Goal: Task Accomplishment & Management: Manage account settings

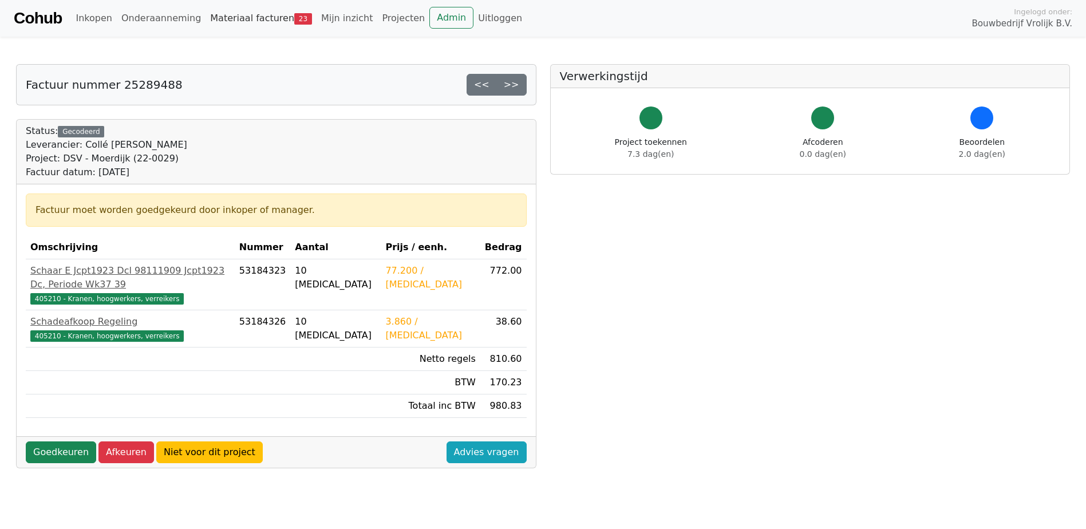
click at [230, 18] on link "Materiaal facturen 23" at bounding box center [260, 18] width 111 height 23
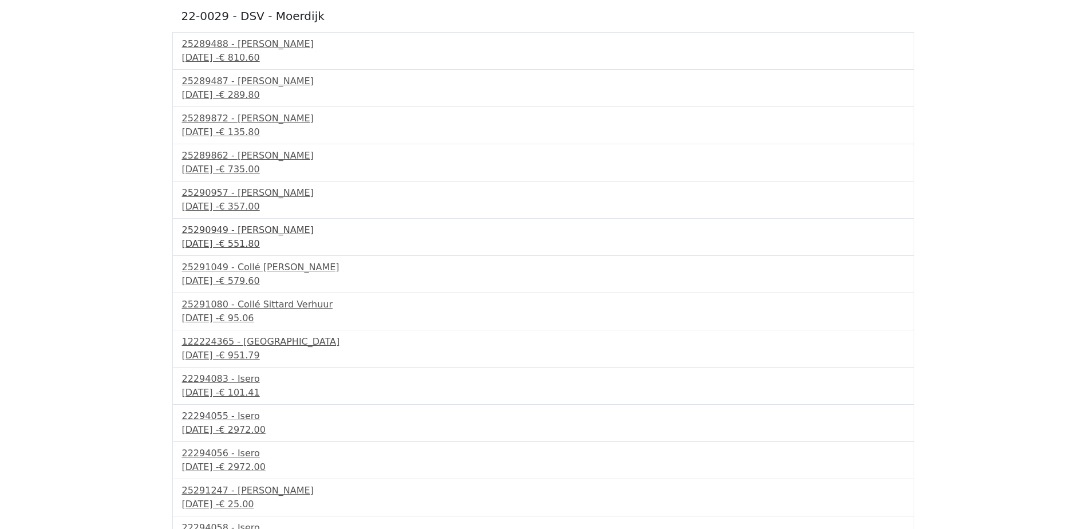
scroll to position [172, 0]
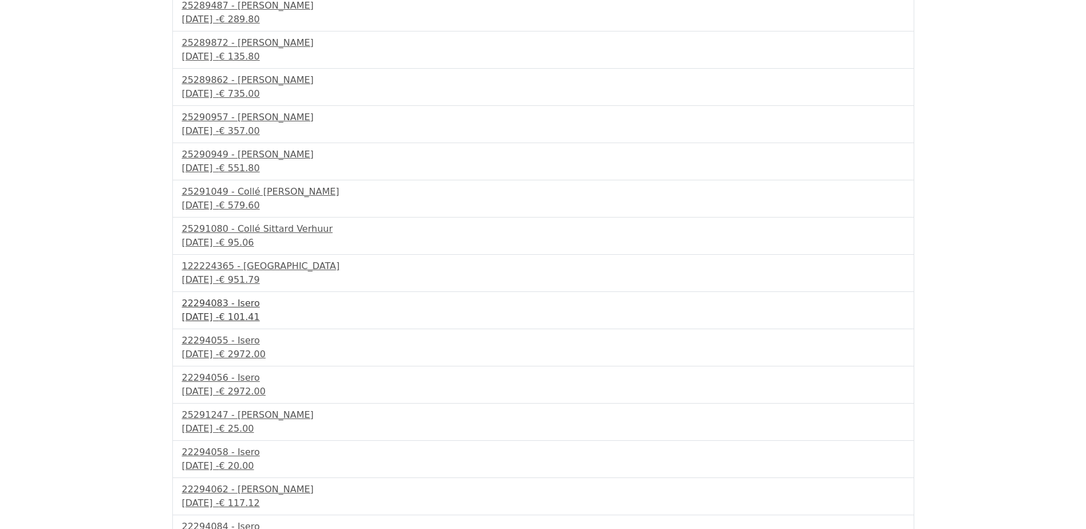
click at [240, 318] on div "30 september 2025 - € 101.41" at bounding box center [543, 317] width 722 height 14
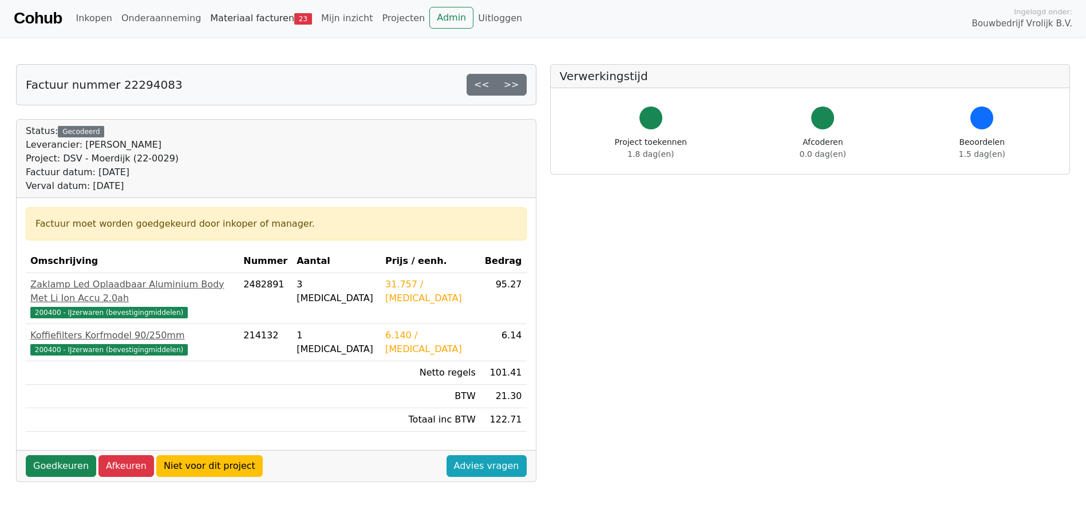
click at [246, 13] on link "Materiaal facturen 23" at bounding box center [260, 18] width 111 height 23
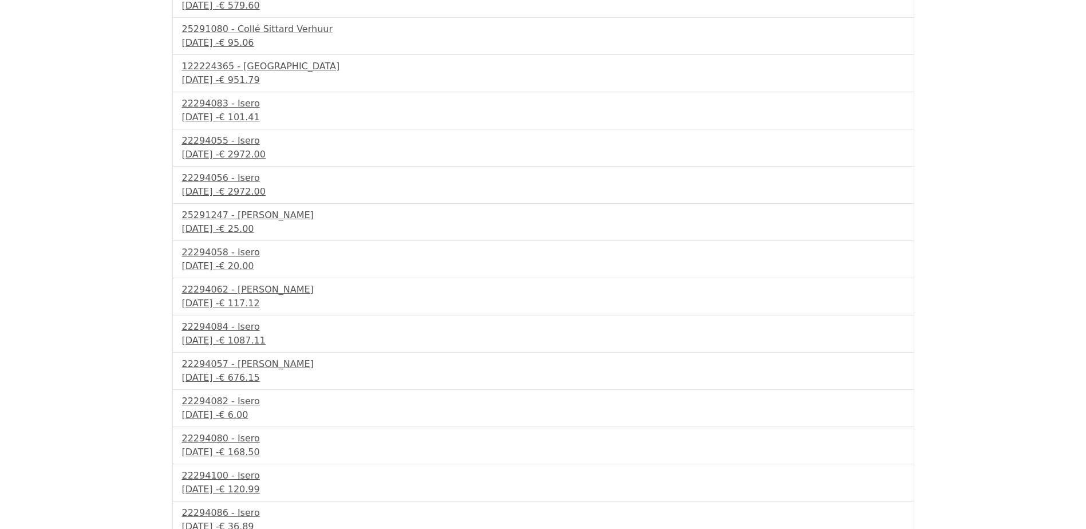
scroll to position [456, 0]
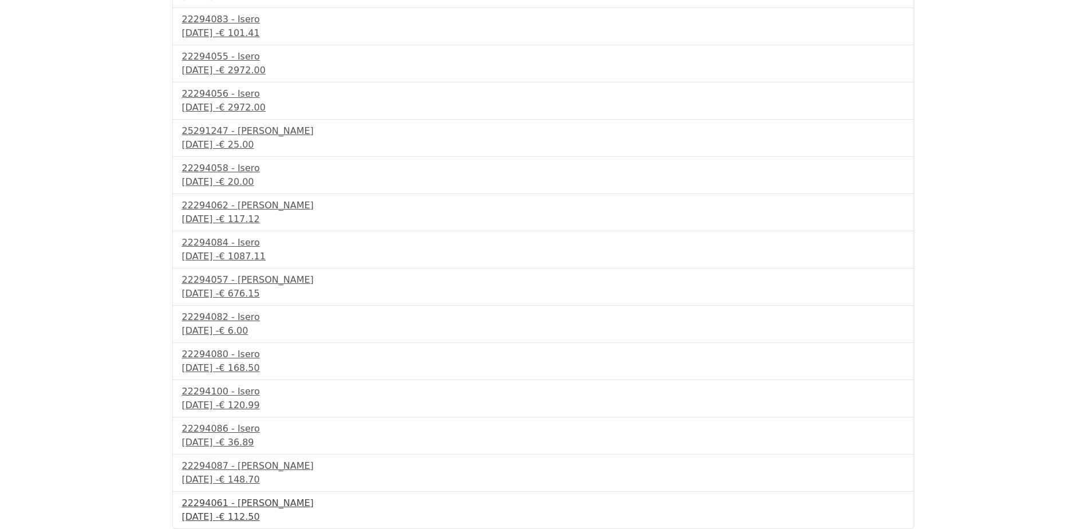
click at [232, 521] on div "30 september 2025 - € 112.50" at bounding box center [543, 517] width 722 height 14
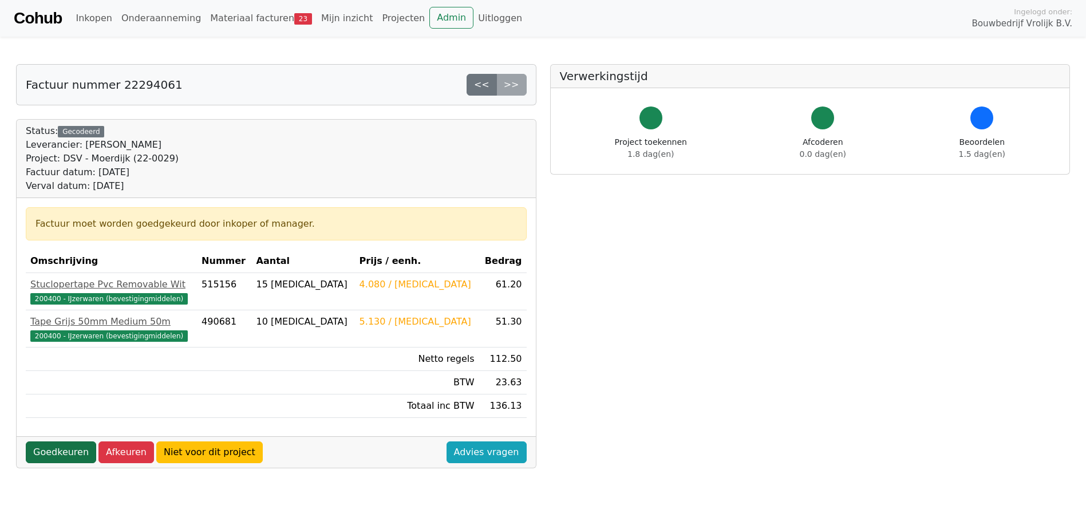
click at [54, 454] on link "Goedkeuren" at bounding box center [61, 452] width 70 height 22
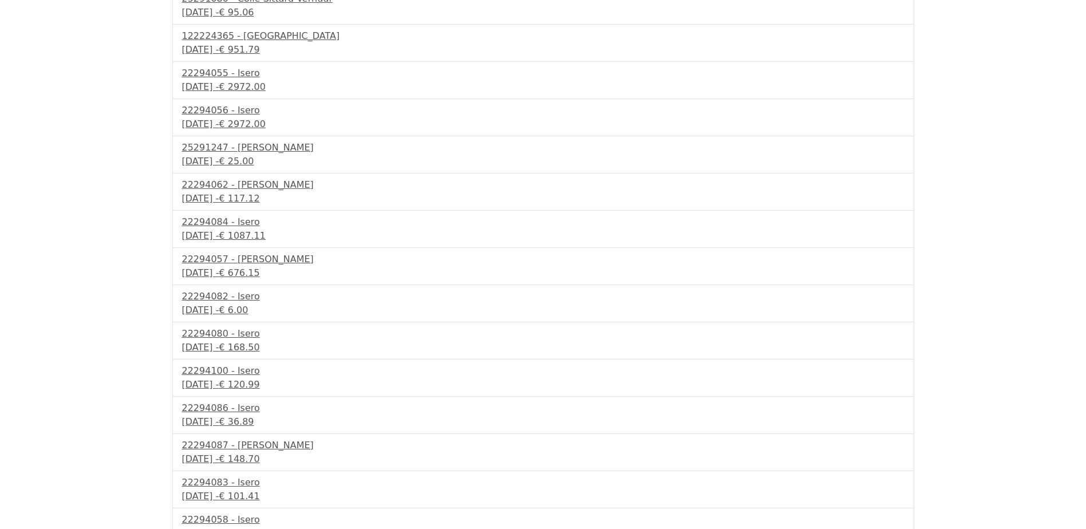
scroll to position [452, 0]
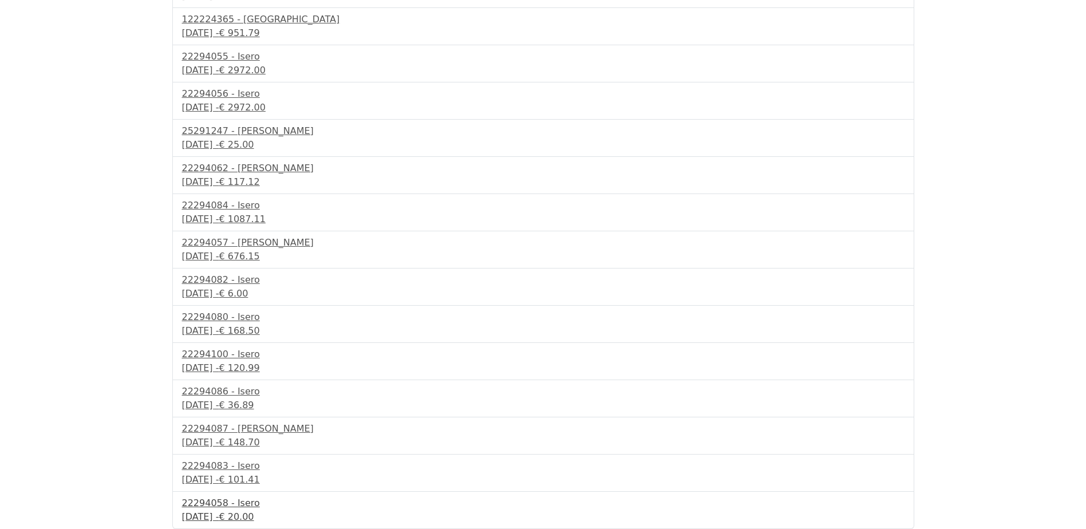
click at [254, 512] on div "30 september 2025 - € 20.00" at bounding box center [543, 517] width 722 height 14
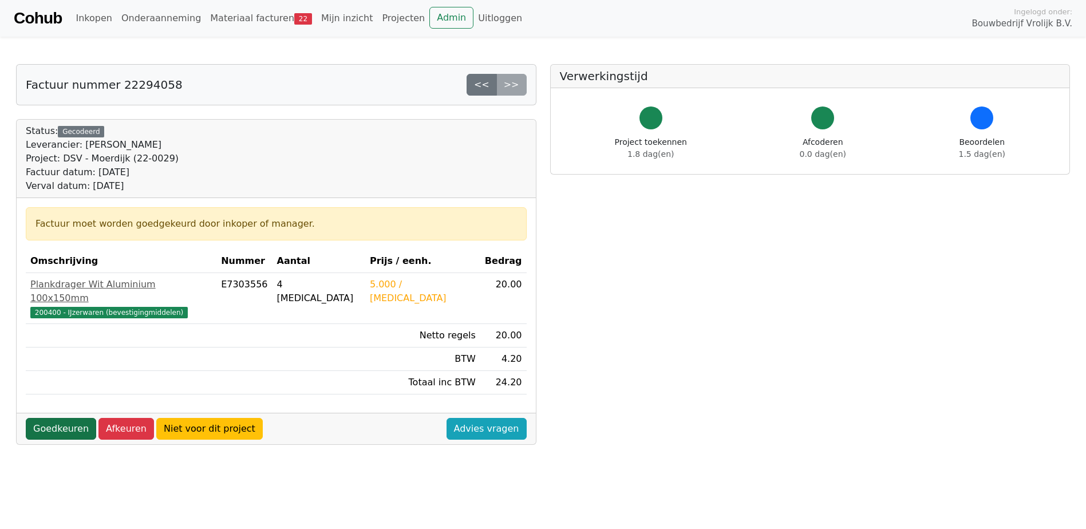
click at [61, 422] on link "Goedkeuren" at bounding box center [61, 429] width 70 height 22
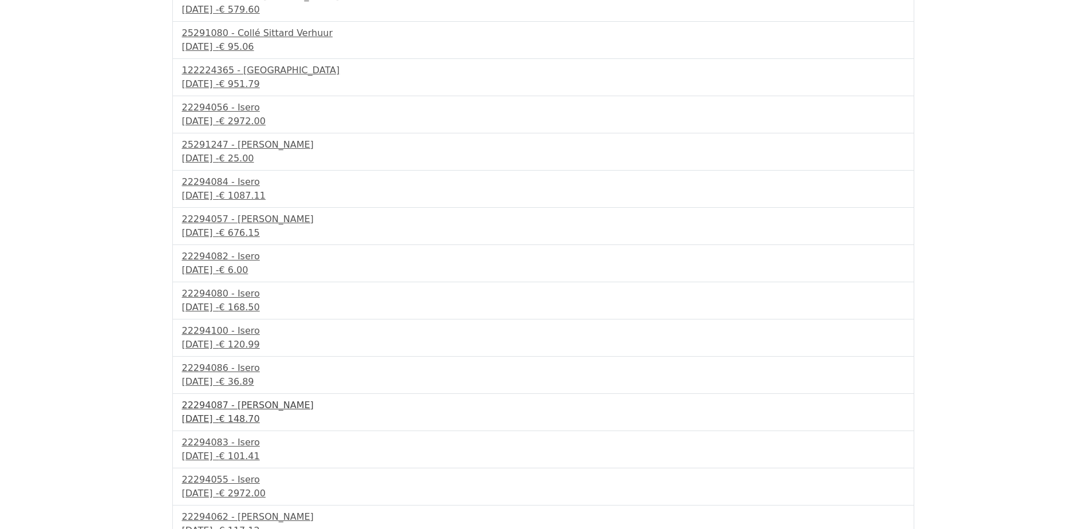
scroll to position [414, 0]
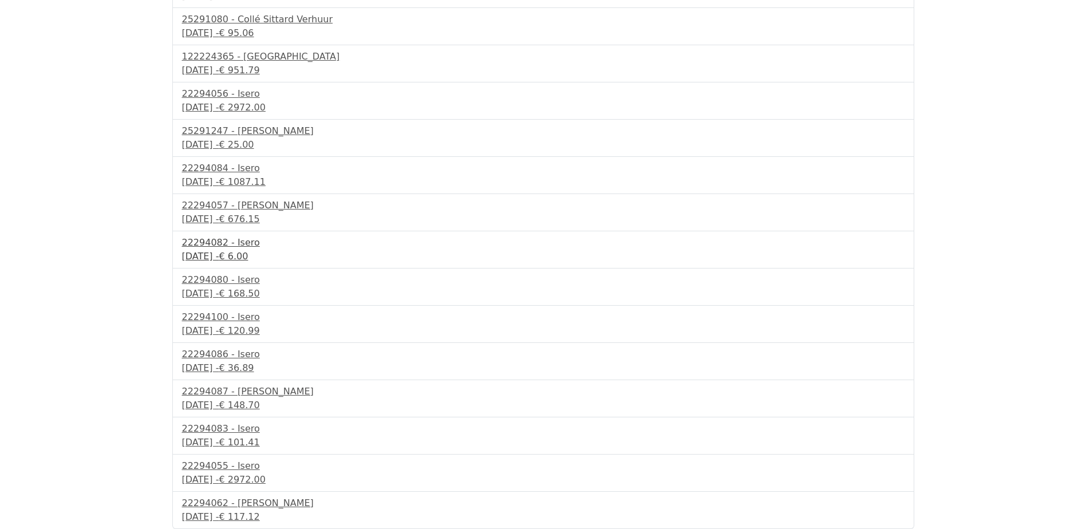
click at [205, 262] on div "30 september 2025 - € 6.00" at bounding box center [543, 257] width 722 height 14
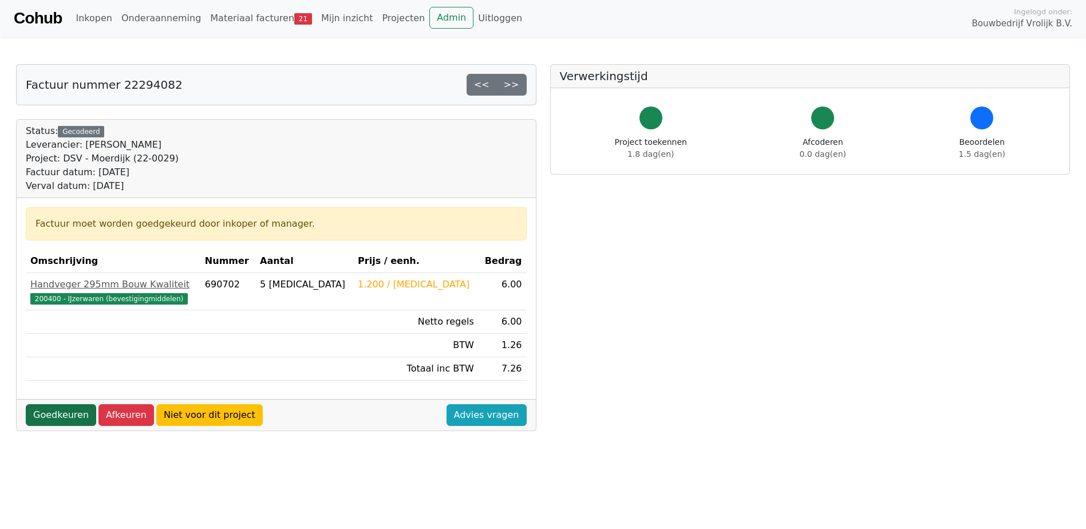
click at [48, 417] on link "Goedkeuren" at bounding box center [61, 415] width 70 height 22
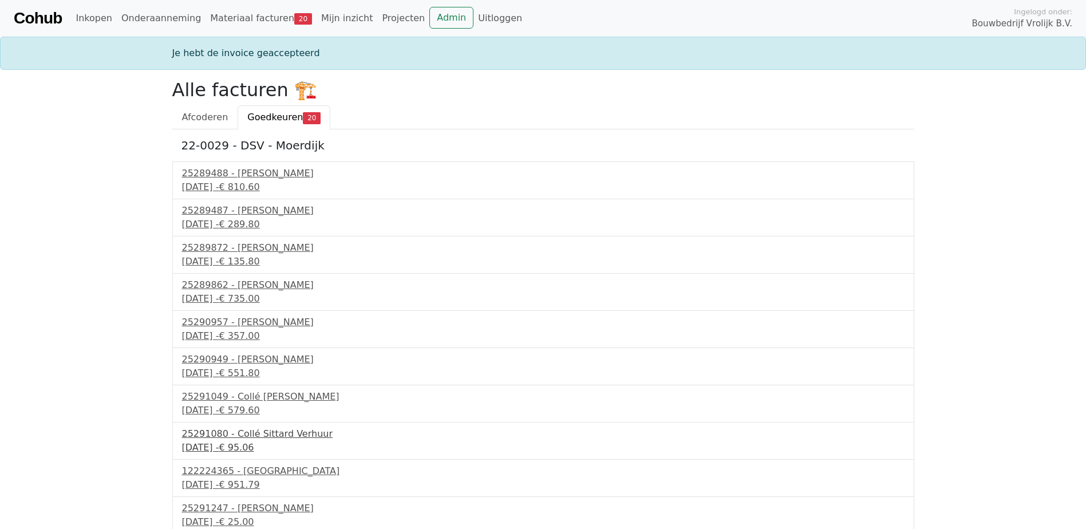
click at [228, 435] on div "25291080 - Collé Sittard Verhuur" at bounding box center [543, 434] width 722 height 14
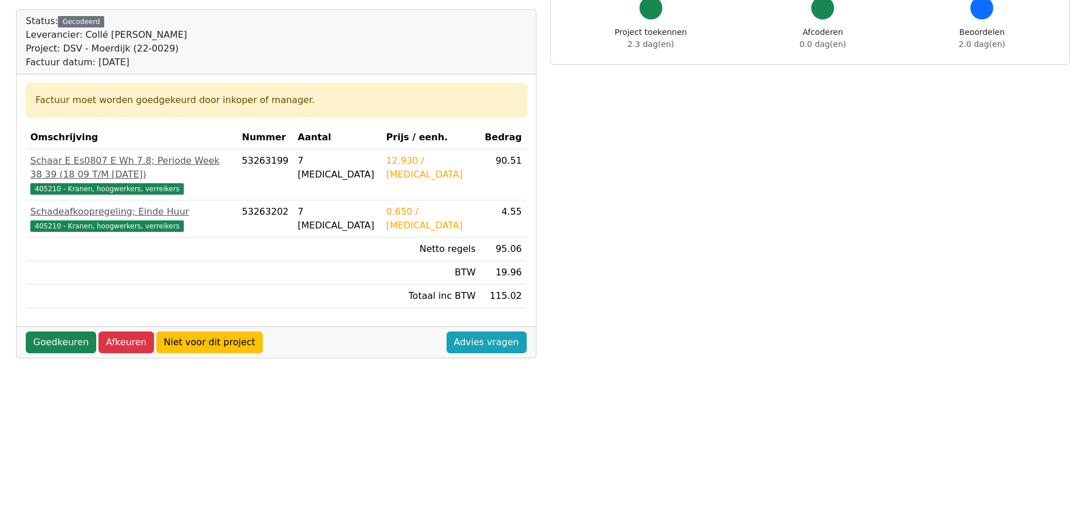
scroll to position [114, 0]
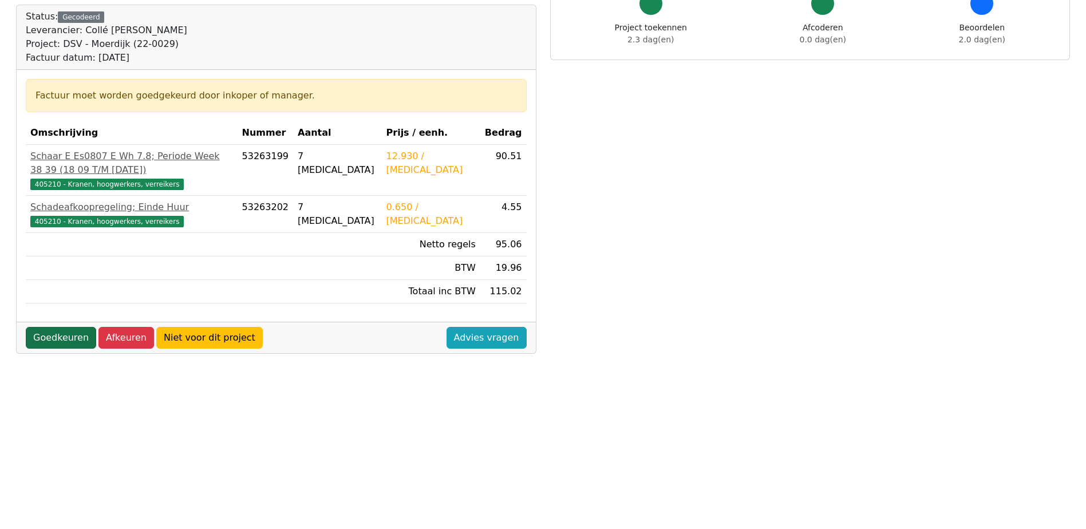
click at [70, 330] on link "Goedkeuren" at bounding box center [61, 338] width 70 height 22
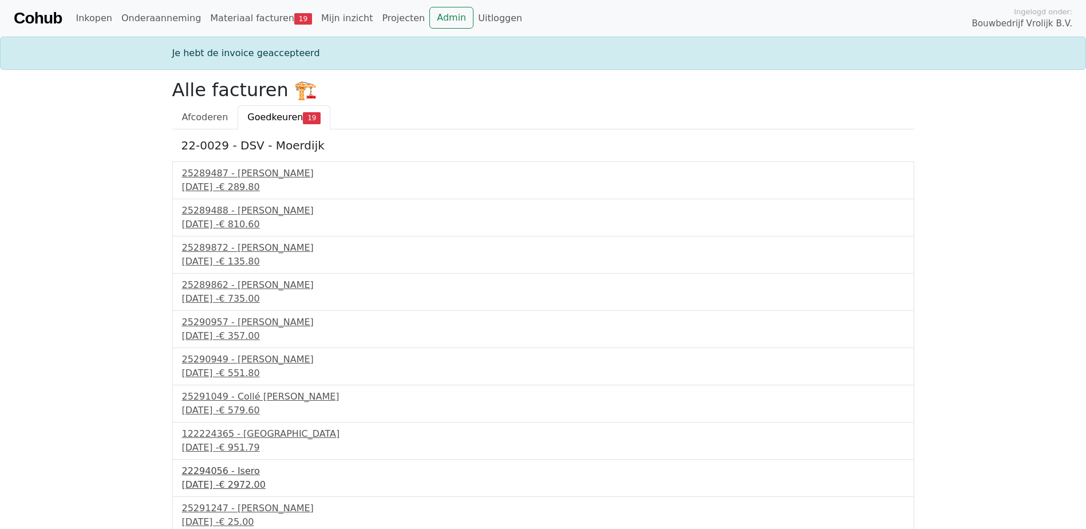
click at [244, 465] on div "22294056 - Isero" at bounding box center [543, 471] width 722 height 14
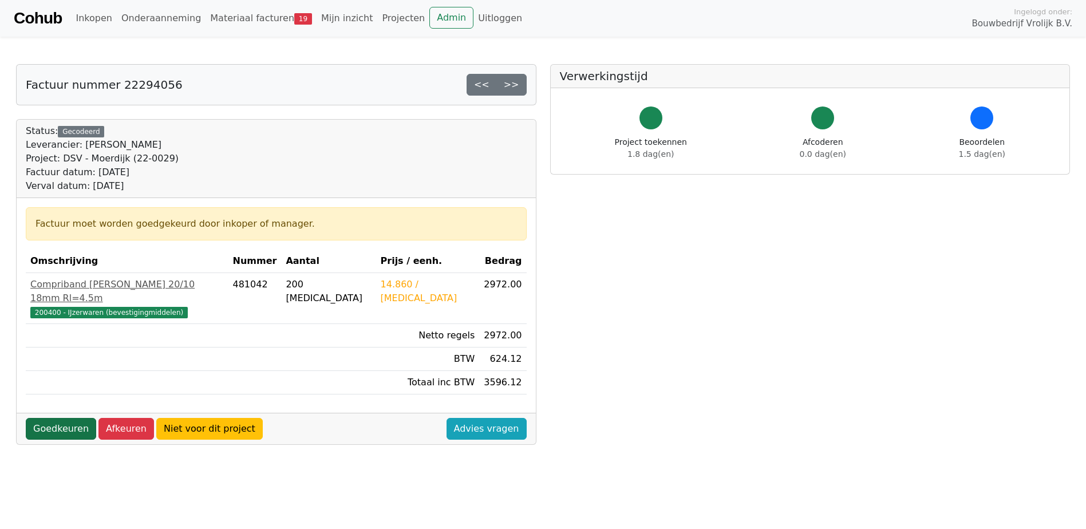
click at [57, 424] on link "Goedkeuren" at bounding box center [61, 429] width 70 height 22
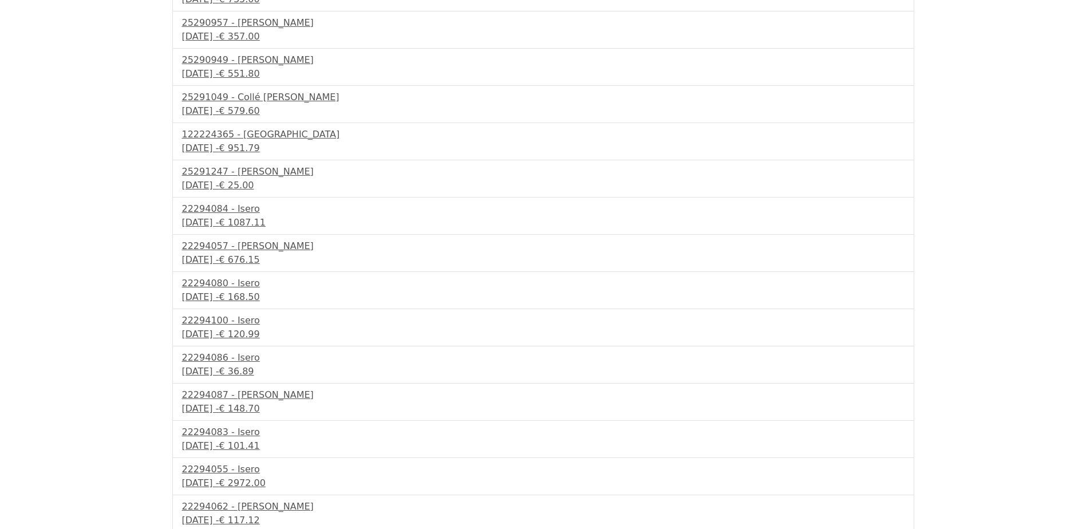
scroll to position [303, 0]
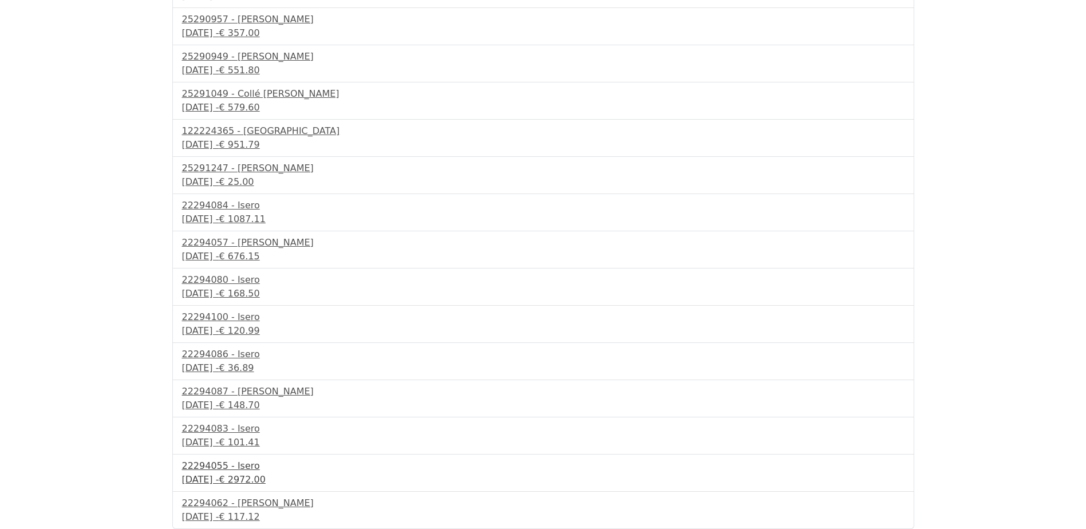
click at [214, 466] on div "22294055 - Isero" at bounding box center [543, 466] width 722 height 14
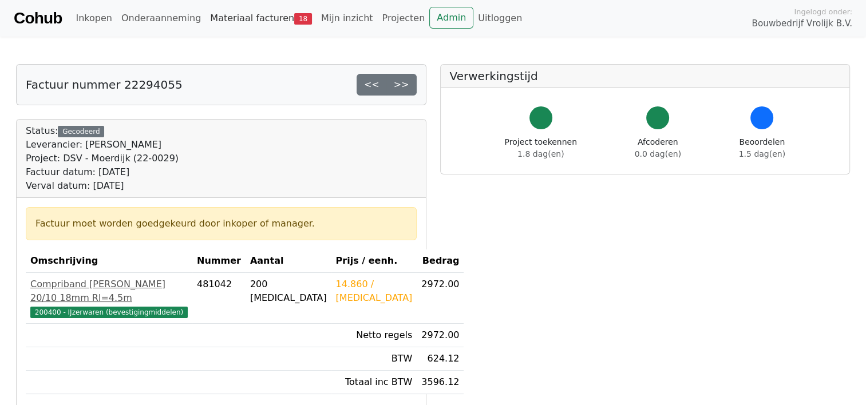
click at [245, 15] on link "Materiaal facturen 18" at bounding box center [260, 18] width 111 height 23
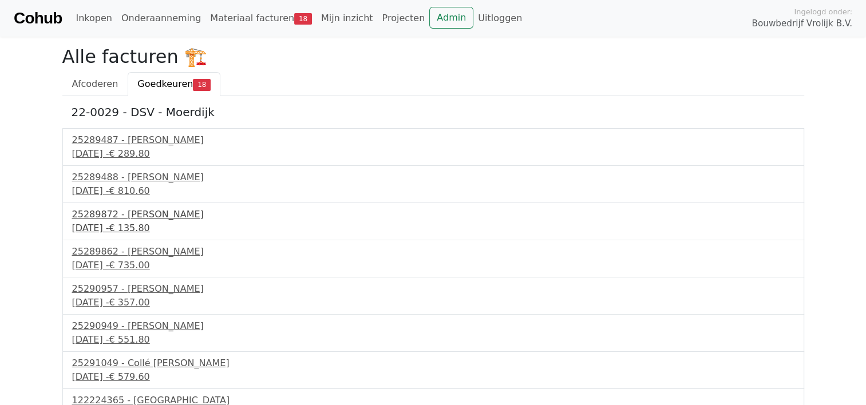
click at [160, 212] on div "25289872 - Collé Sittard Verhuur" at bounding box center [433, 215] width 722 height 14
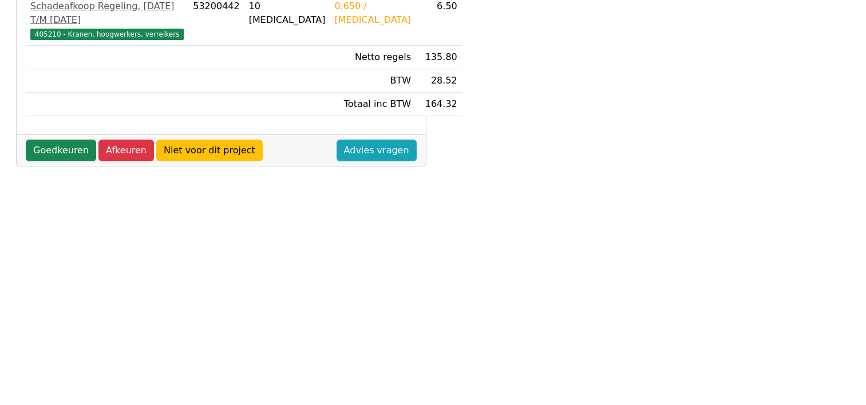
scroll to position [302, 0]
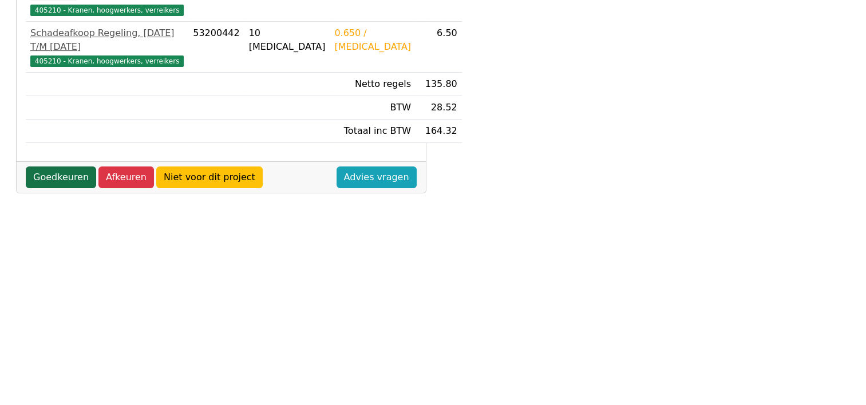
click at [72, 188] on link "Goedkeuren" at bounding box center [61, 178] width 70 height 22
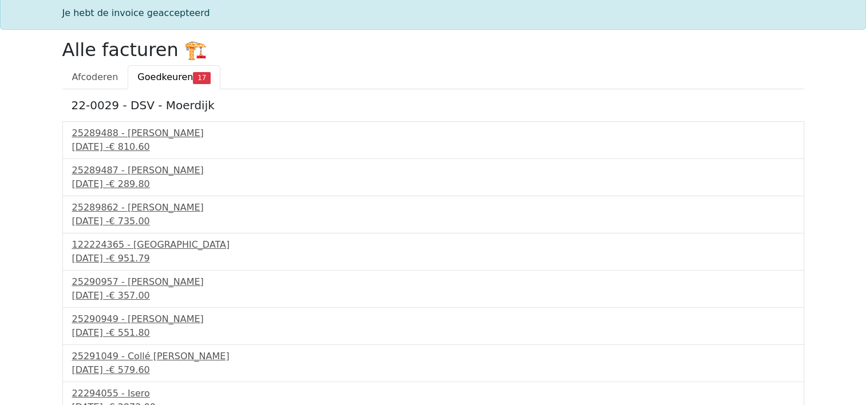
scroll to position [41, 0]
click at [149, 261] on span "€ 951.79" at bounding box center [129, 257] width 41 height 11
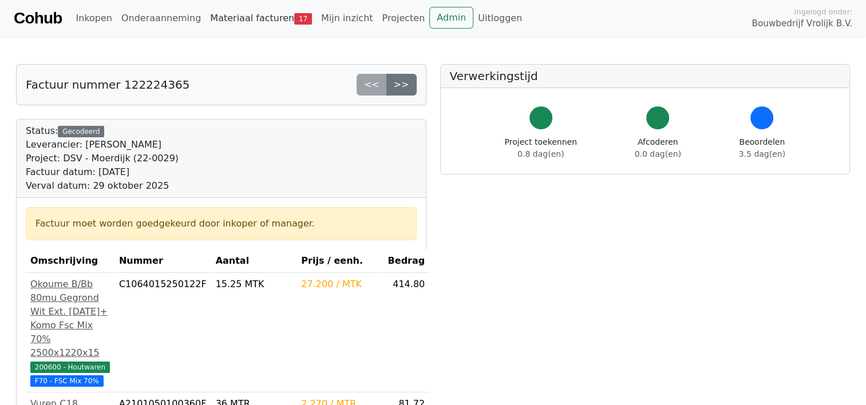
click at [249, 23] on link "Materiaal facturen 17" at bounding box center [260, 18] width 111 height 23
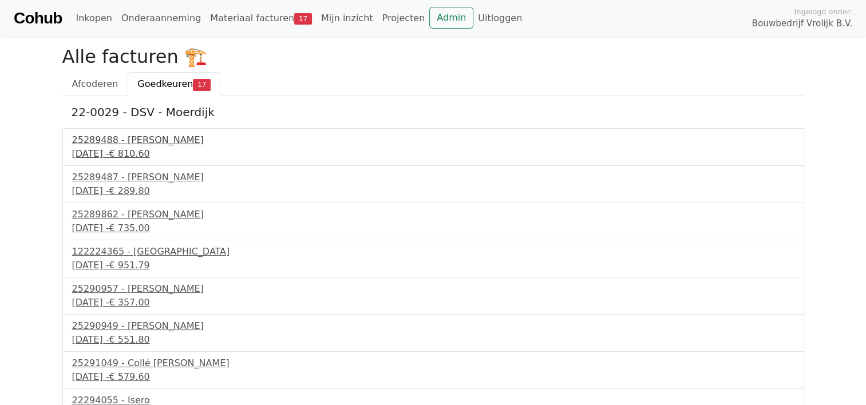
click at [151, 149] on div "24 september 2025 - € 810.60" at bounding box center [433, 154] width 722 height 14
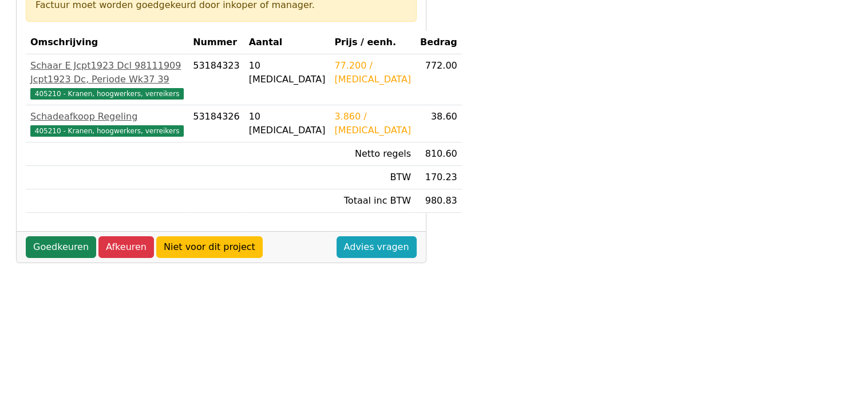
scroll to position [201, 0]
